Goal: Task Accomplishment & Management: Manage account settings

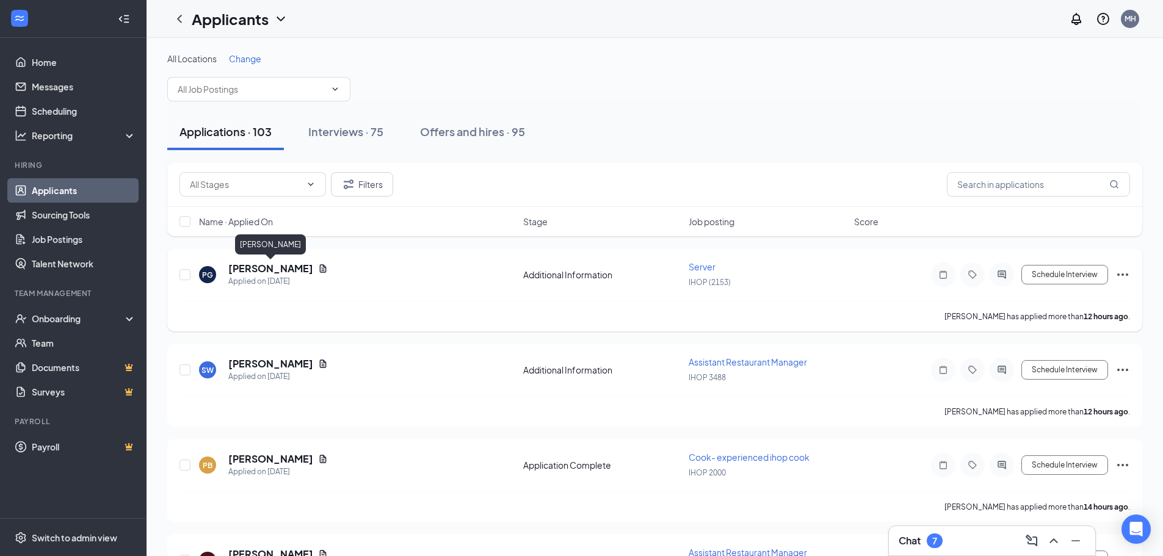
click at [284, 267] on h5 "[PERSON_NAME]" at bounding box center [270, 268] width 85 height 13
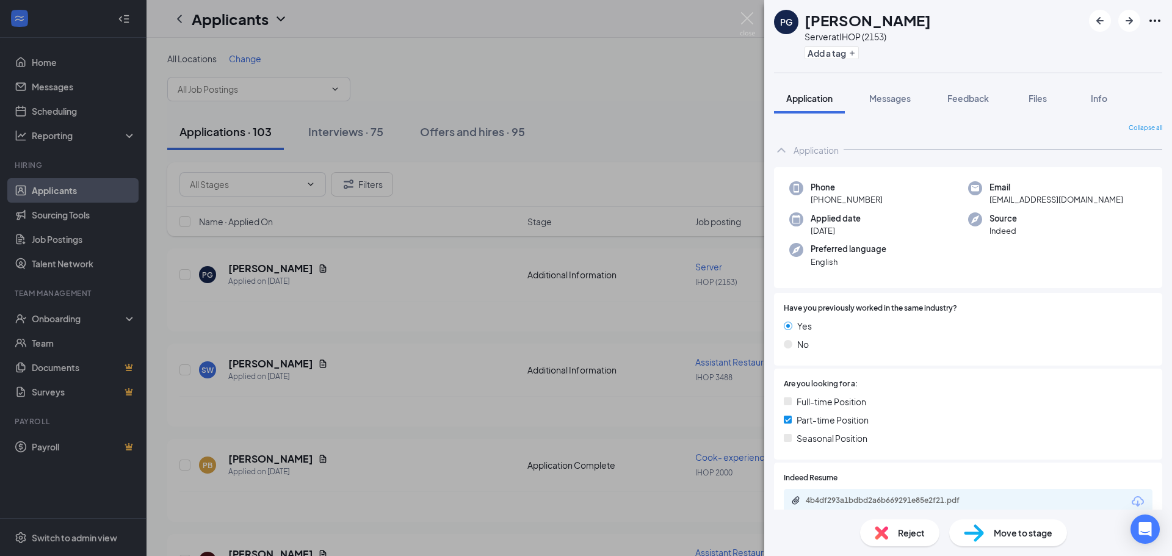
scroll to position [125, 0]
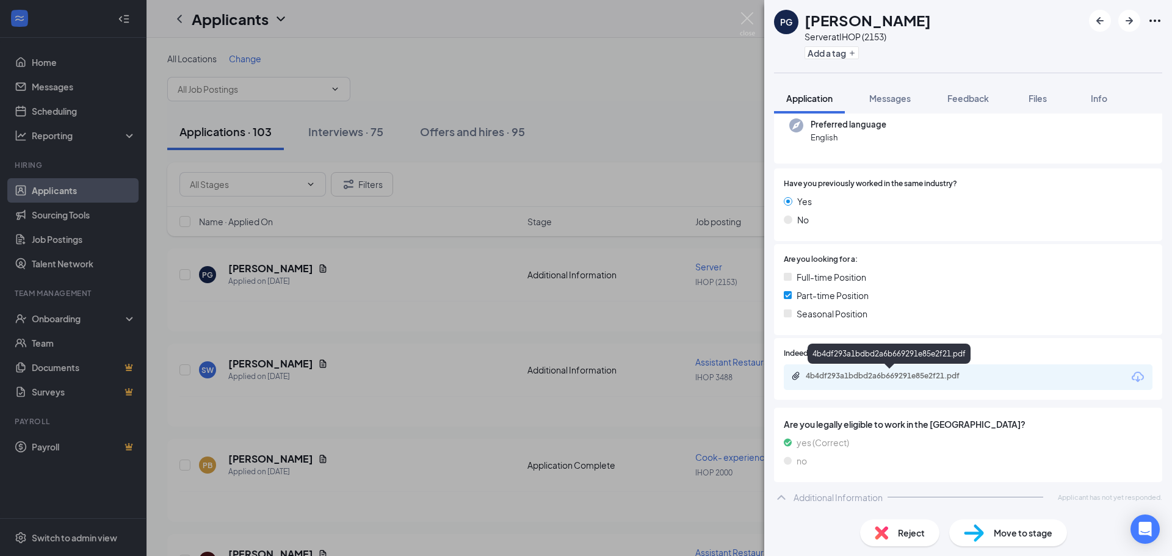
click at [958, 375] on div "4b4df293a1bdbd2a6b669291e85e2f21.pdf" at bounding box center [891, 376] width 171 height 10
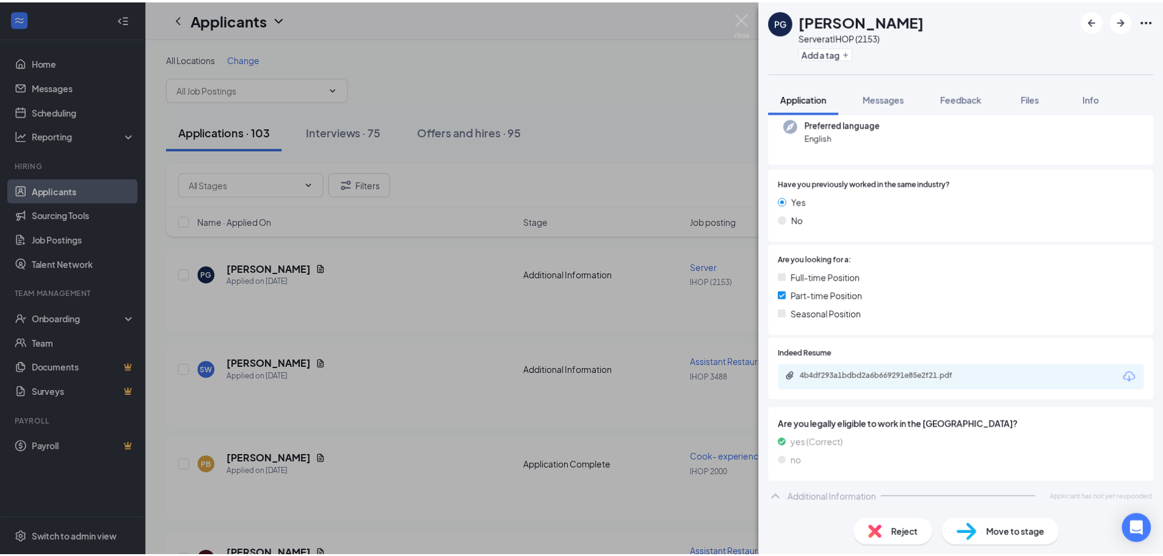
scroll to position [120, 0]
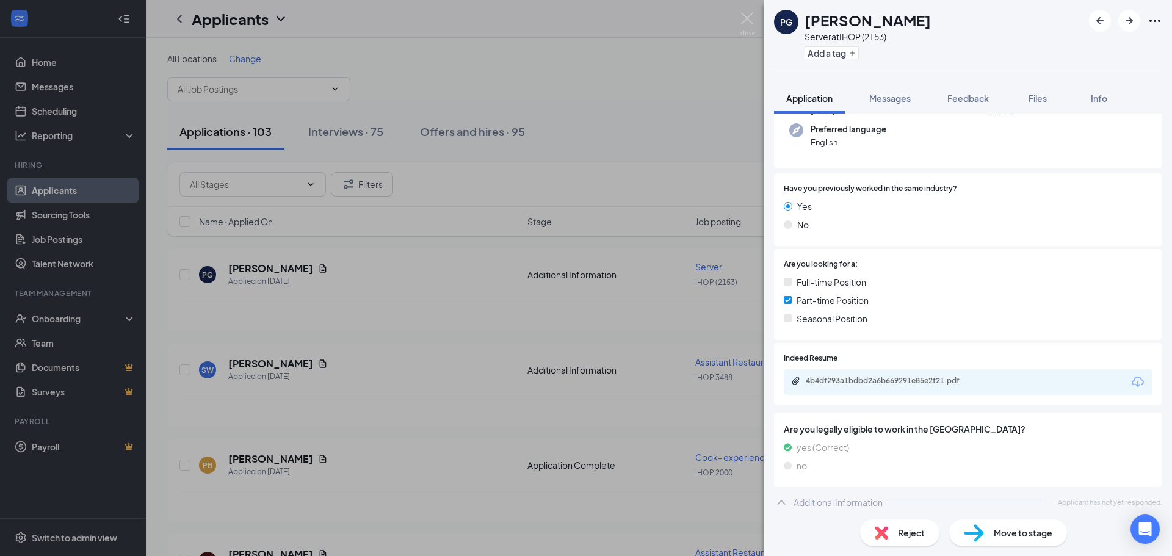
click at [450, 209] on div "PG [PERSON_NAME] Server at IHOP (2153) Add a tag Application Messages Feedback …" at bounding box center [586, 278] width 1172 height 556
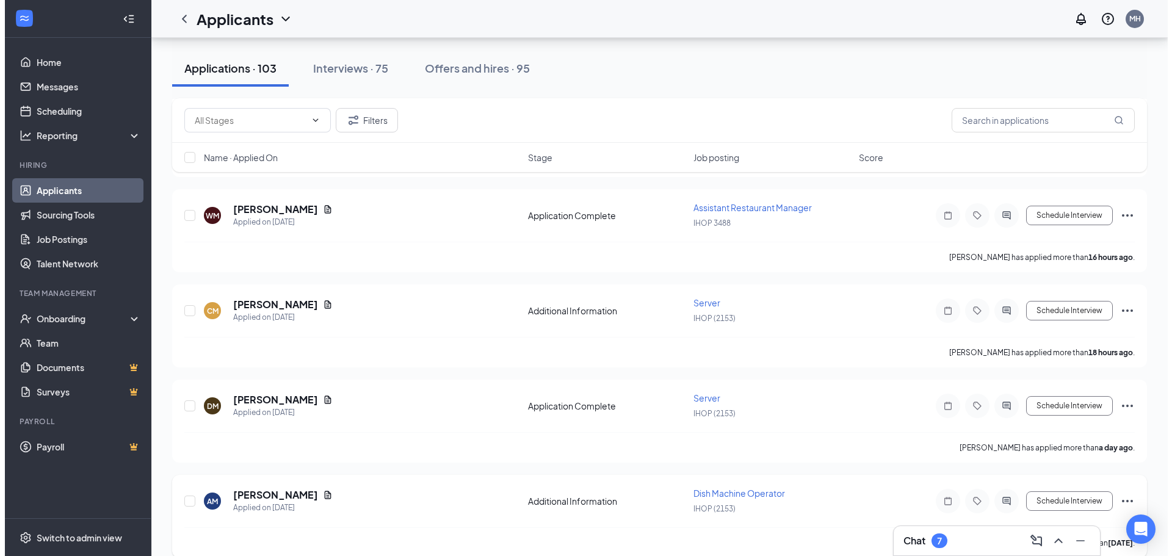
scroll to position [305, 0]
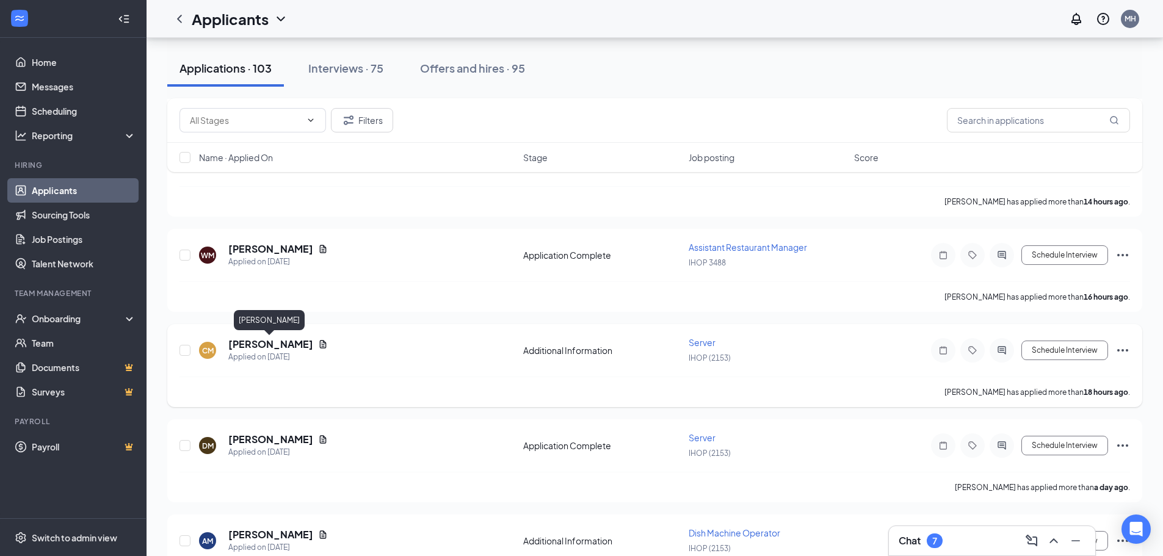
click at [261, 347] on h5 "[PERSON_NAME]" at bounding box center [270, 344] width 85 height 13
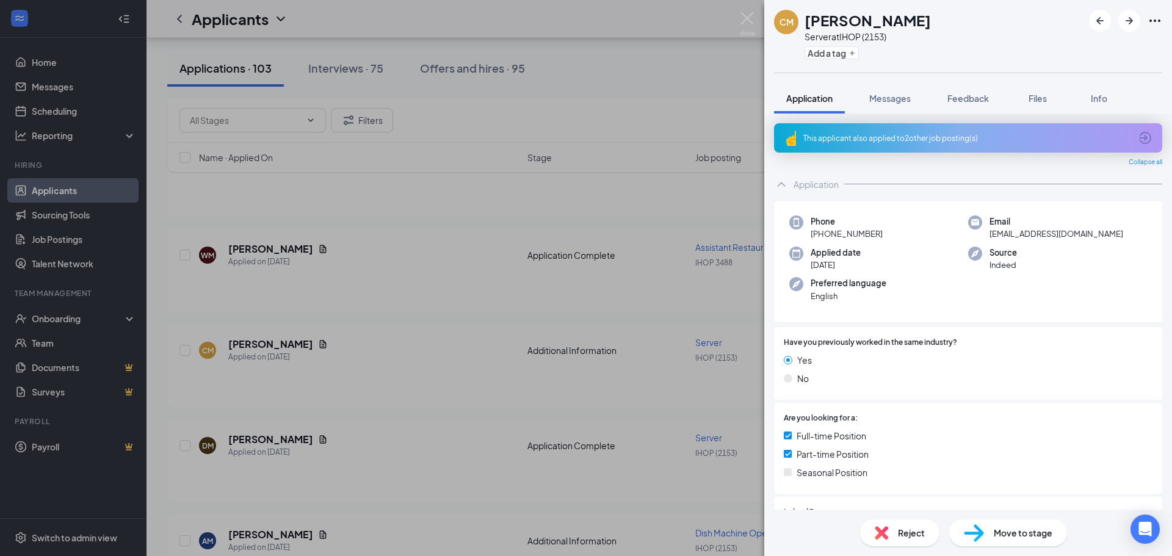
click at [917, 136] on div "This applicant also applied to 2 other job posting(s)" at bounding box center [966, 138] width 327 height 10
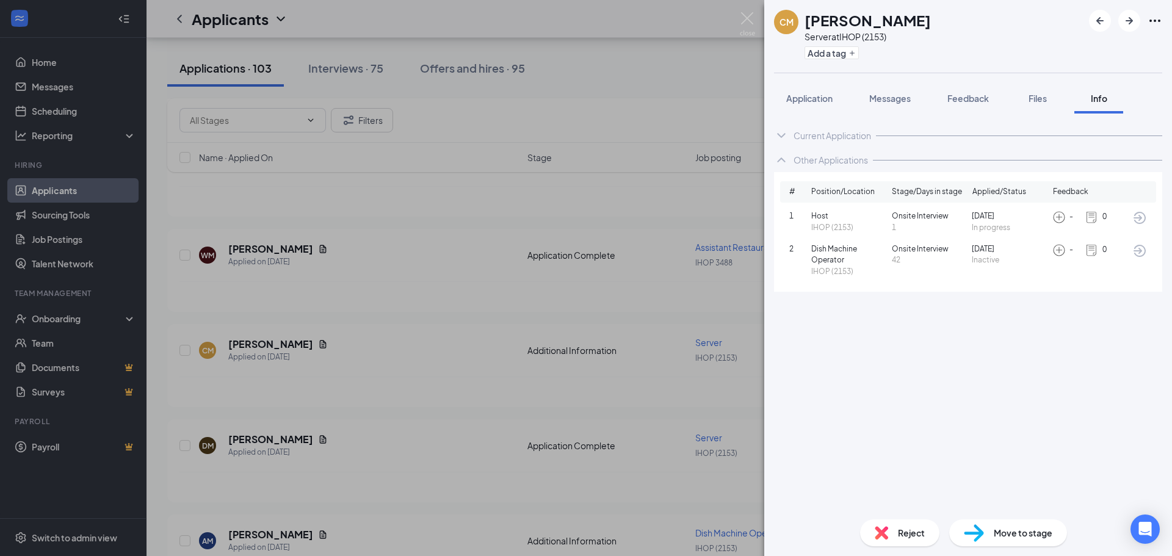
click at [700, 201] on div "CM [PERSON_NAME] Server at IHOP (2153) Add a tag Application Messages Feedback …" at bounding box center [586, 278] width 1172 height 556
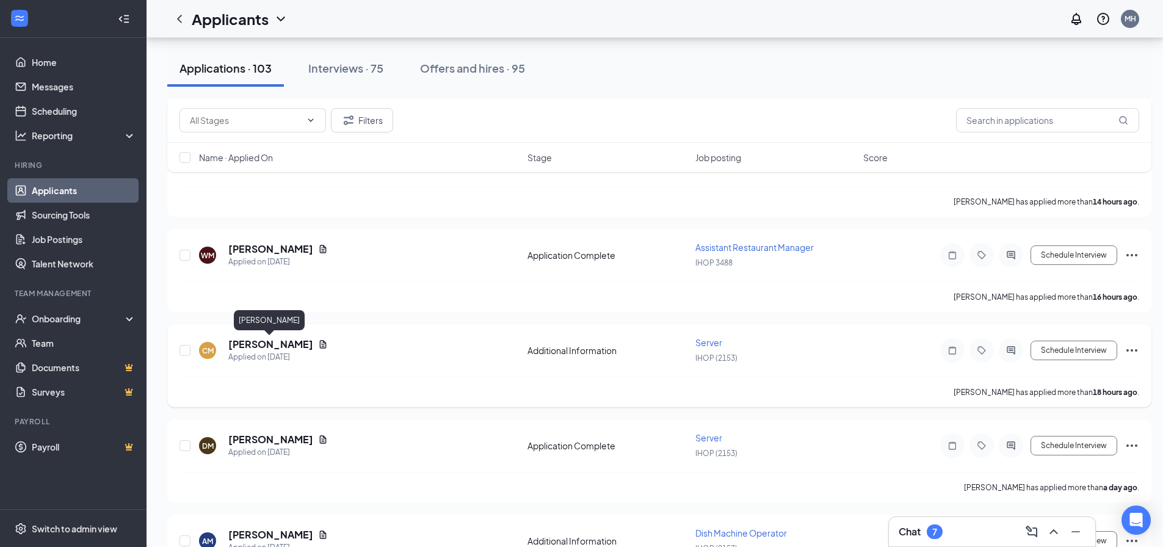
click at [260, 345] on h5 "[PERSON_NAME]" at bounding box center [270, 344] width 85 height 13
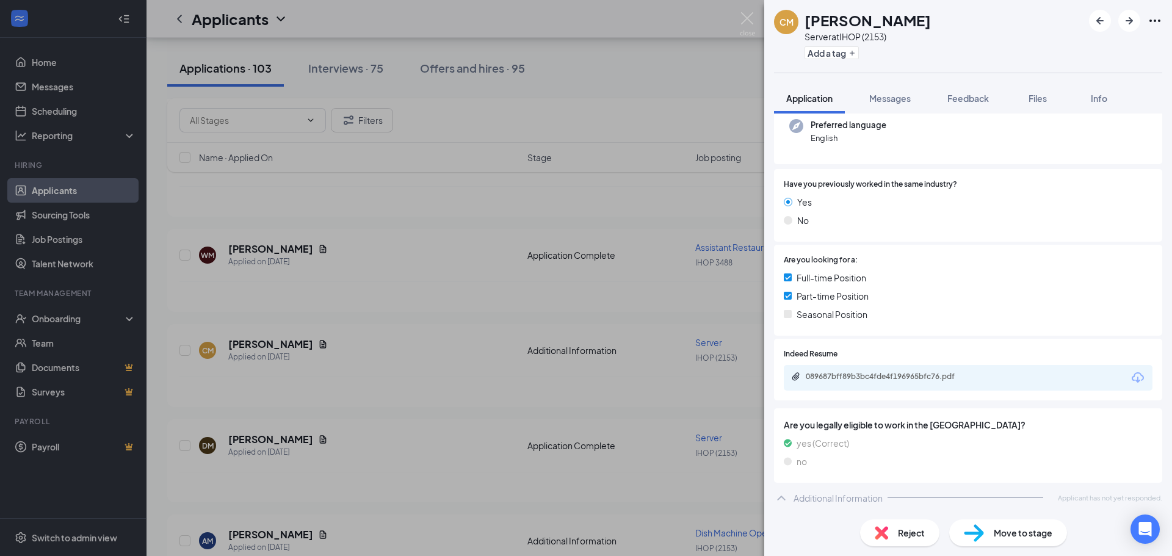
scroll to position [159, 0]
click at [916, 375] on div "089687bff89b3bc4fde4f196965bfc76.pdf" at bounding box center [891, 376] width 171 height 10
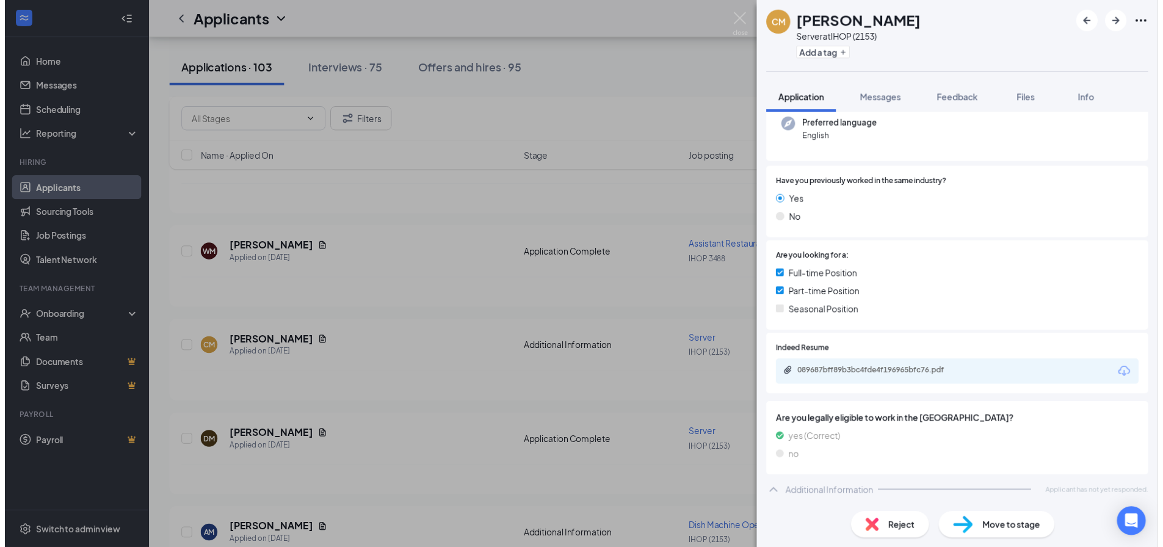
scroll to position [154, 0]
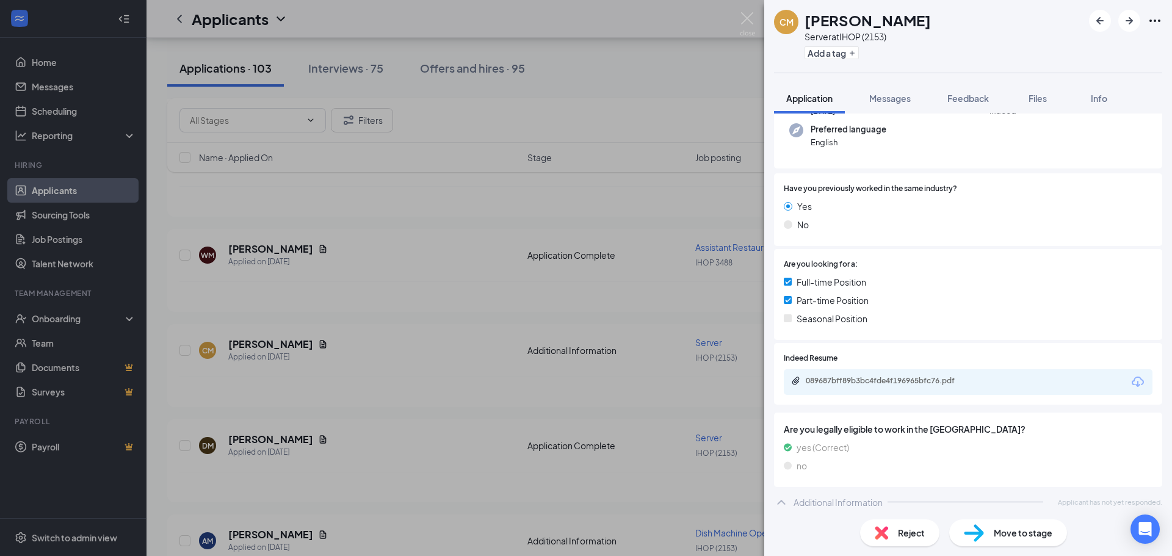
click at [516, 330] on div "CM [PERSON_NAME] Server at IHOP (2153) Add a tag Application Messages Feedback …" at bounding box center [586, 278] width 1172 height 556
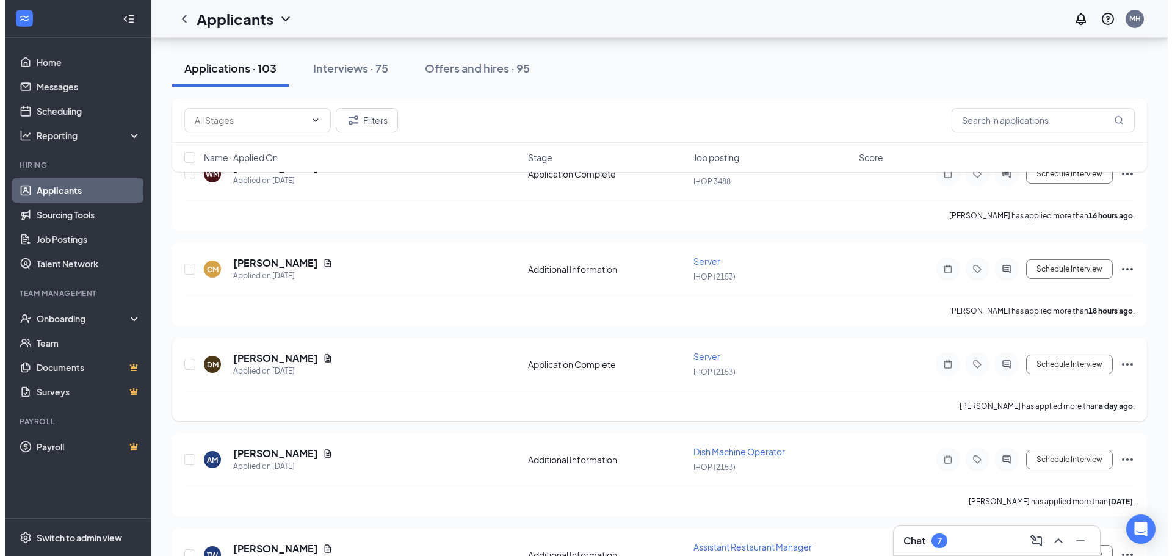
scroll to position [427, 0]
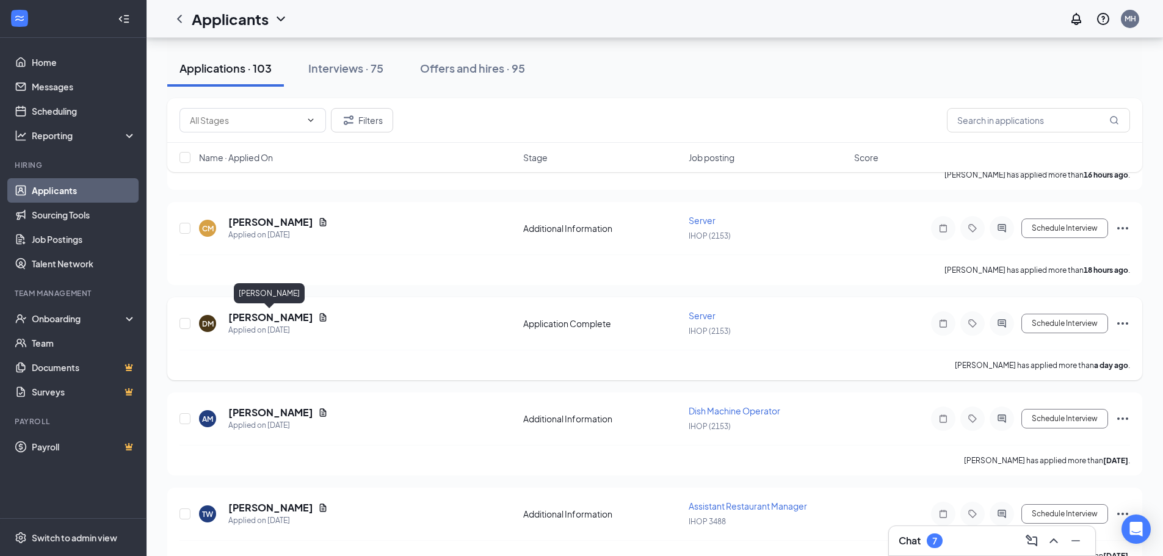
click at [272, 319] on h5 "[PERSON_NAME]" at bounding box center [270, 317] width 85 height 13
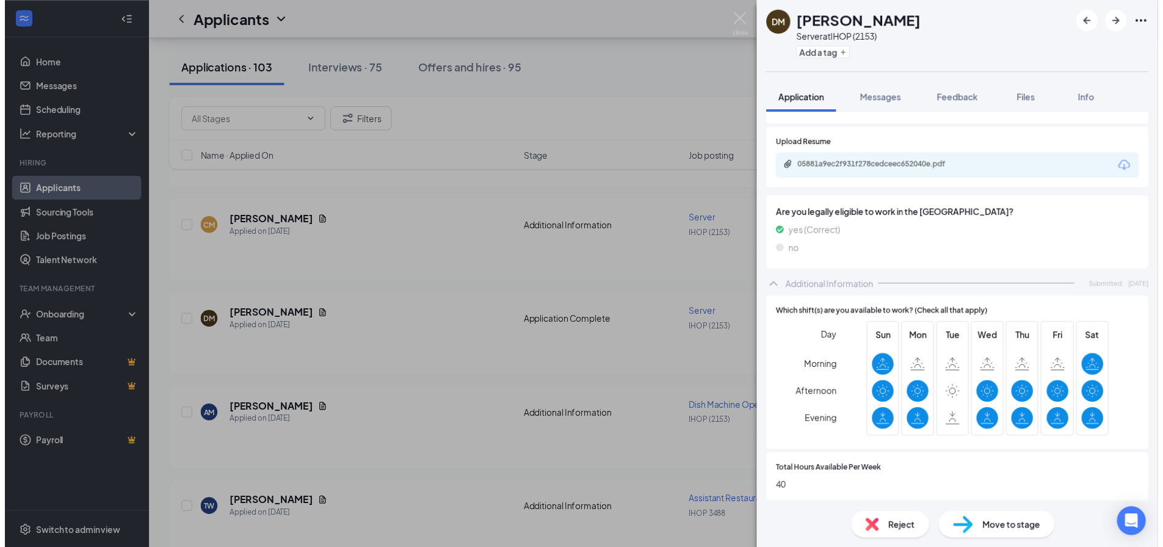
scroll to position [305, 0]
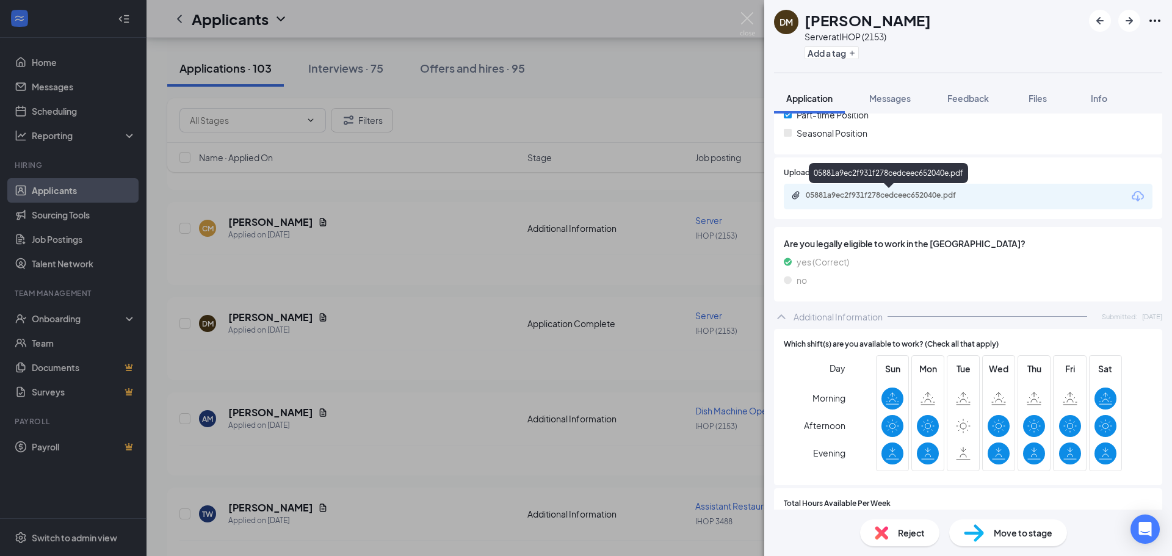
click at [918, 198] on div "05881a9ec2f931f278cedceec652040e.pdf" at bounding box center [891, 195] width 171 height 10
click at [510, 200] on div "DM [PERSON_NAME] Server at IHOP (2153) Add a tag Application Messages Feedback …" at bounding box center [586, 278] width 1172 height 556
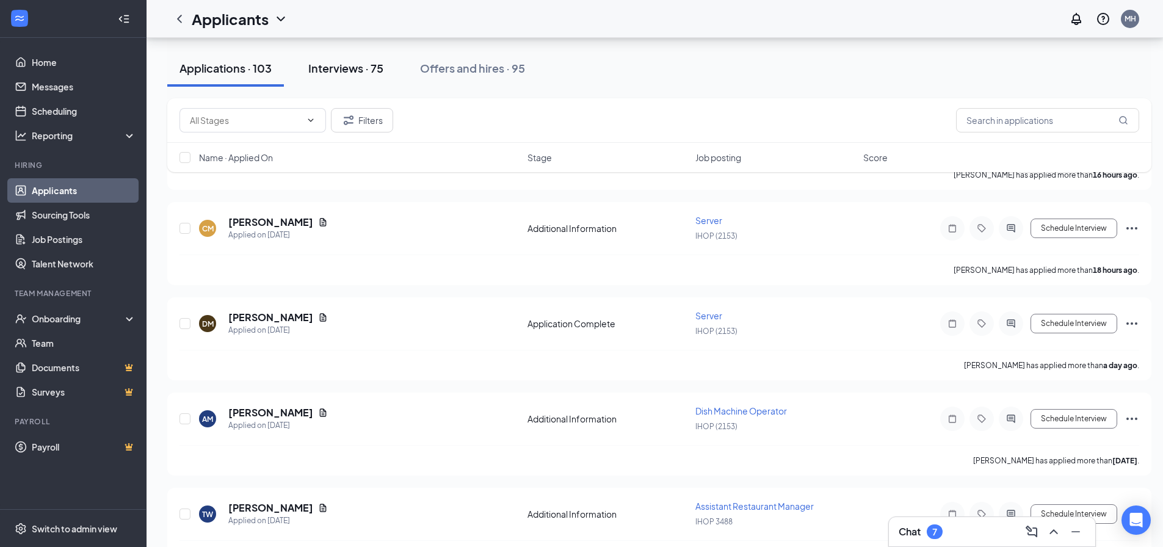
click at [331, 65] on div "Interviews · 75" at bounding box center [345, 67] width 75 height 15
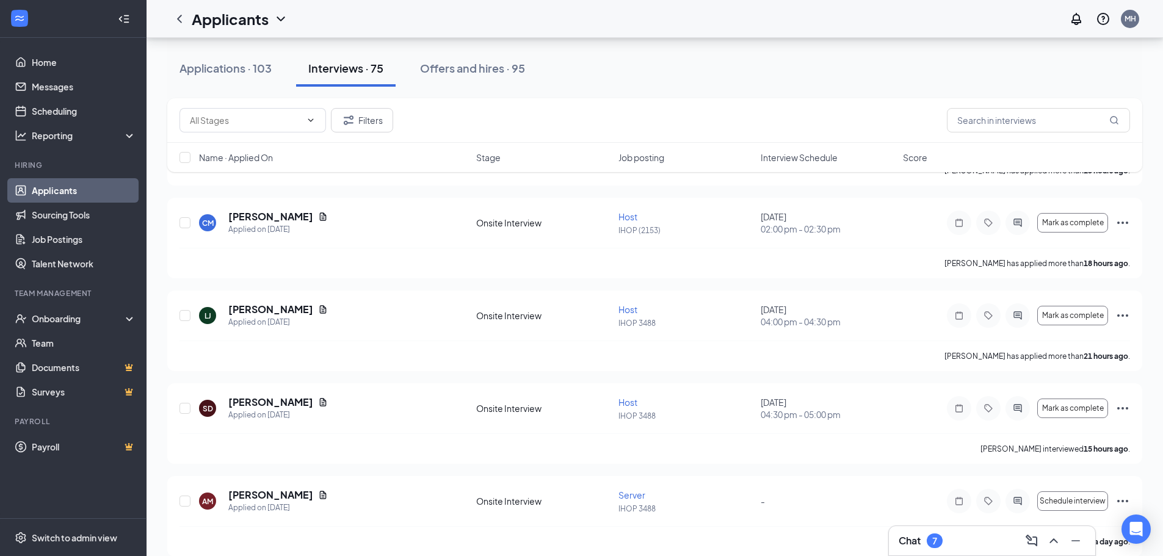
scroll to position [122, 0]
